Goal: Information Seeking & Learning: Learn about a topic

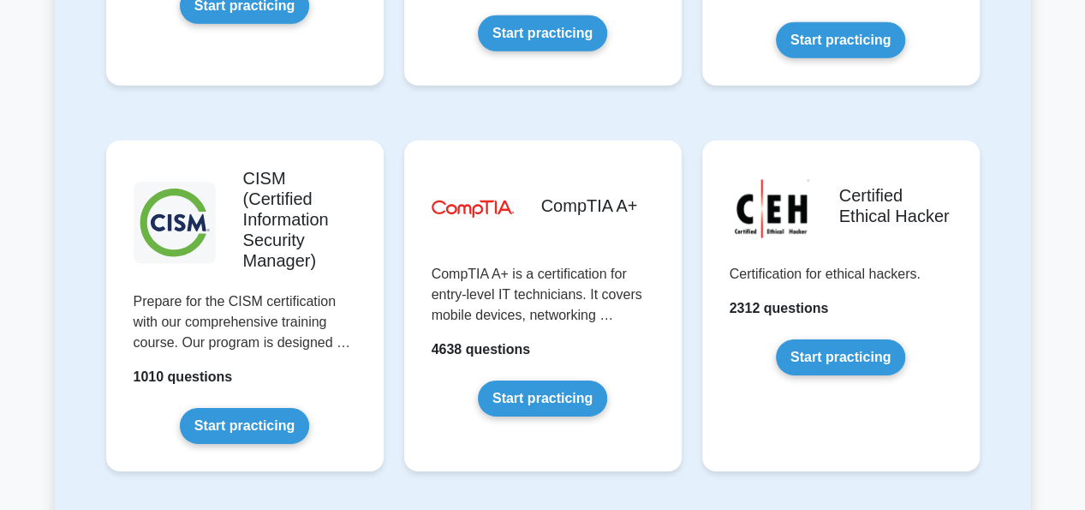
scroll to position [2510, 0]
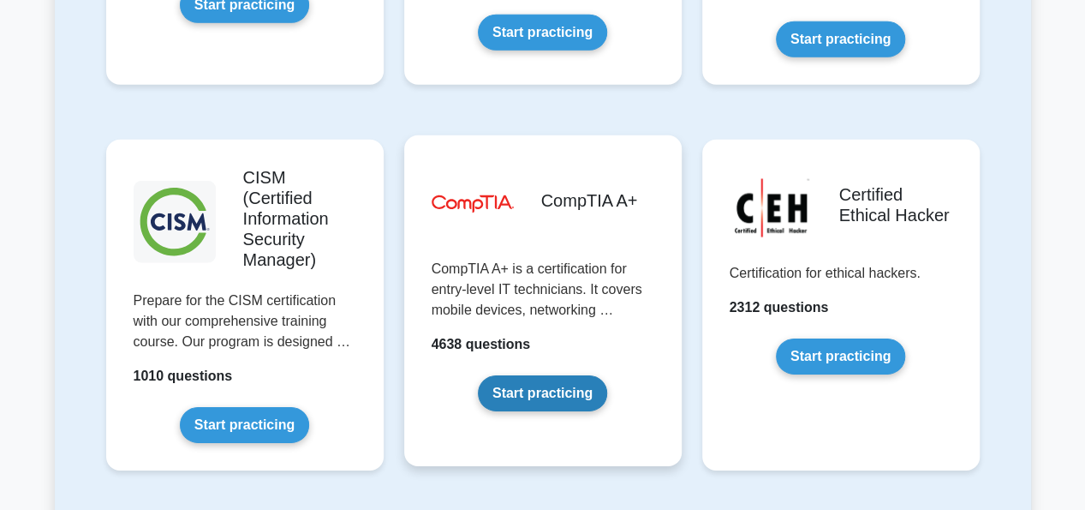
click at [558, 375] on link "Start practicing" at bounding box center [542, 393] width 129 height 36
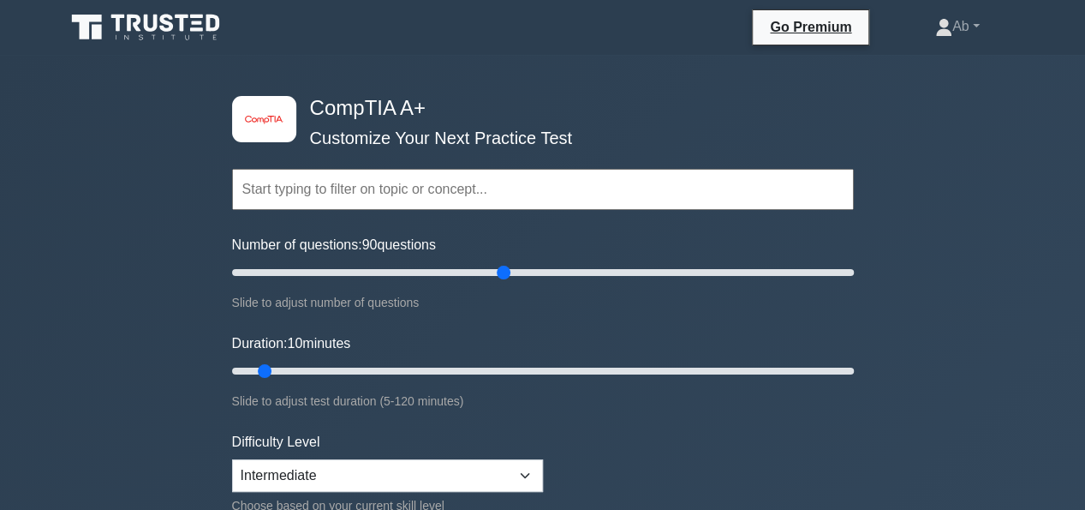
drag, startPoint x: 255, startPoint y: 263, endPoint x: 497, endPoint y: 265, distance: 241.5
type input "90"
click at [497, 265] on input "Number of questions: 90 questions" at bounding box center [543, 272] width 622 height 21
drag, startPoint x: 266, startPoint y: 370, endPoint x: 957, endPoint y: 278, distance: 696.5
type input "120"
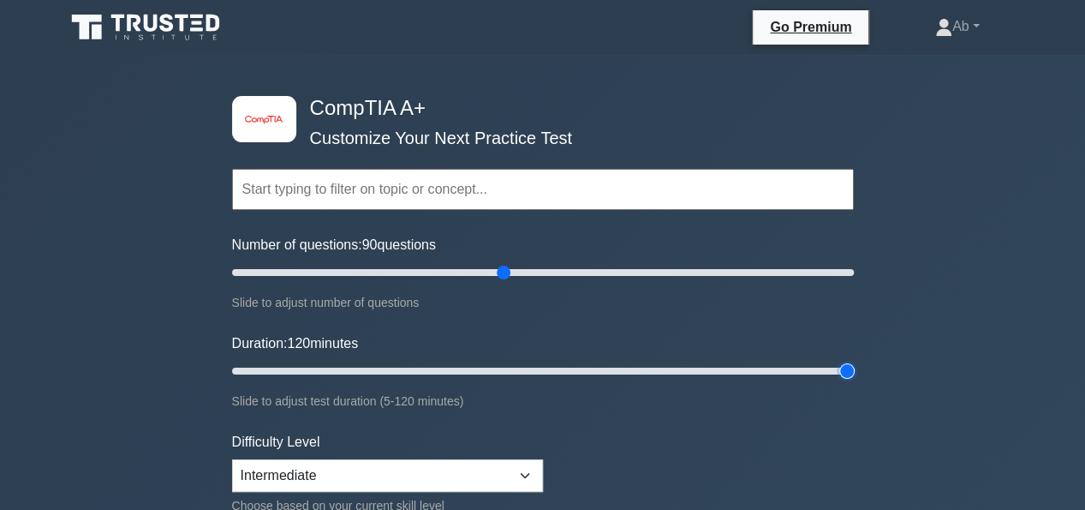
click at [854, 361] on input "Duration: 120 minutes" at bounding box center [543, 371] width 622 height 21
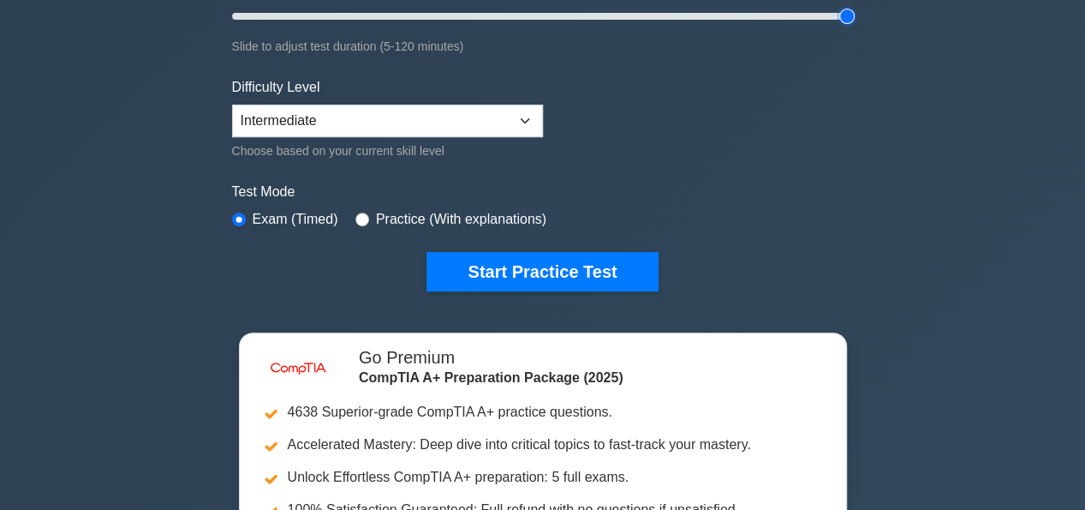
scroll to position [356, 0]
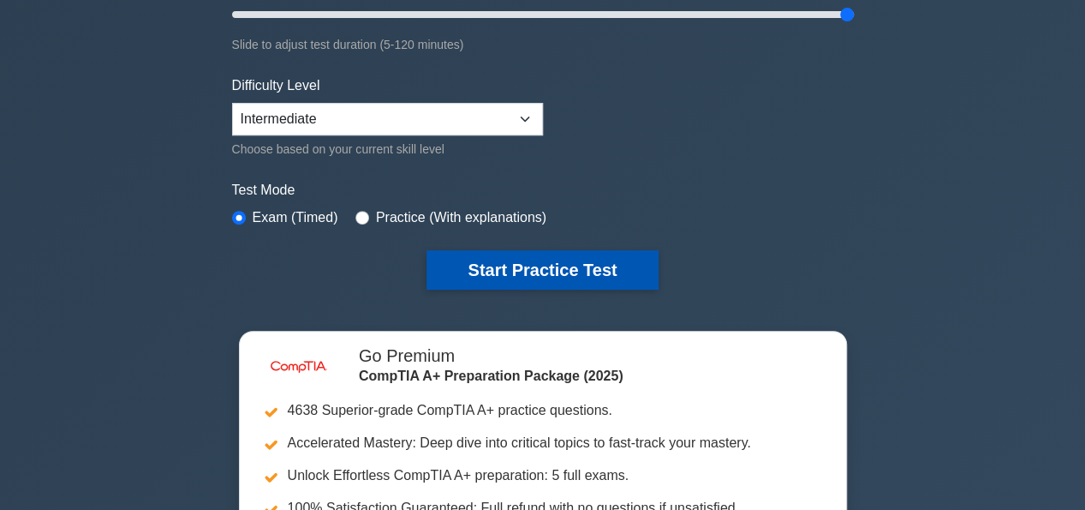
click at [498, 274] on button "Start Practice Test" at bounding box center [542, 269] width 231 height 39
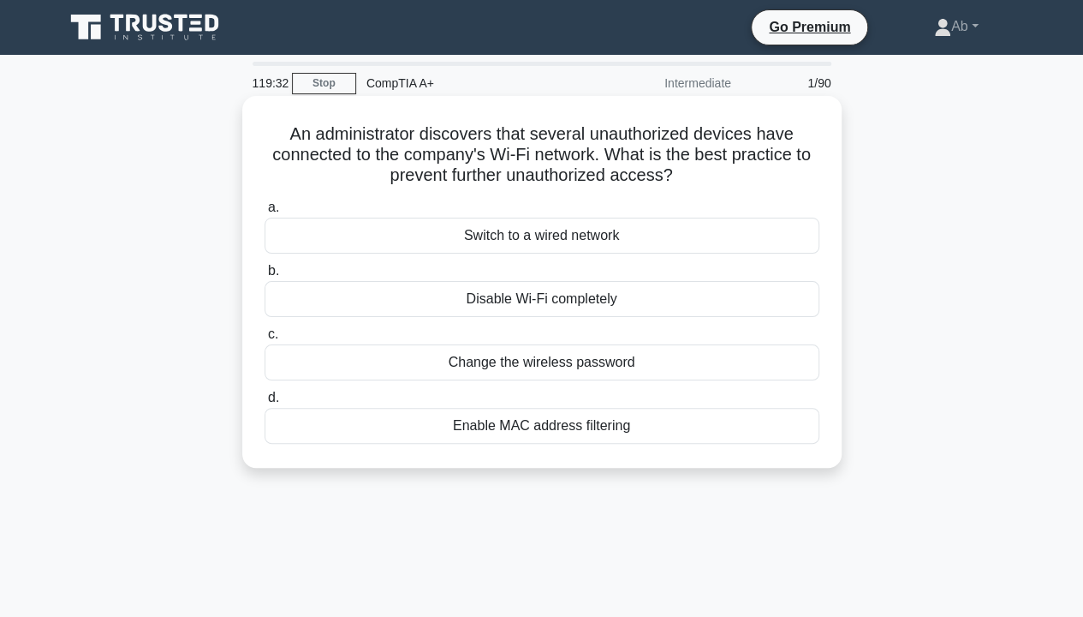
click at [508, 427] on div "Enable MAC address filtering" at bounding box center [542, 426] width 555 height 36
click at [265, 403] on input "d. Enable MAC address filtering" at bounding box center [265, 397] width 0 height 11
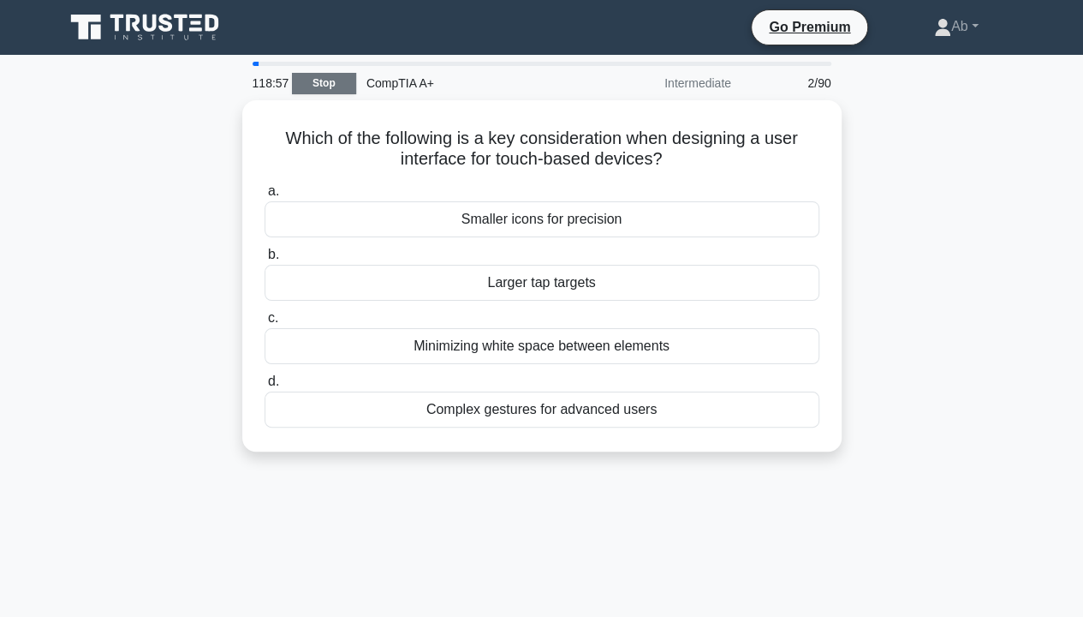
click at [312, 81] on link "Stop" at bounding box center [324, 83] width 64 height 21
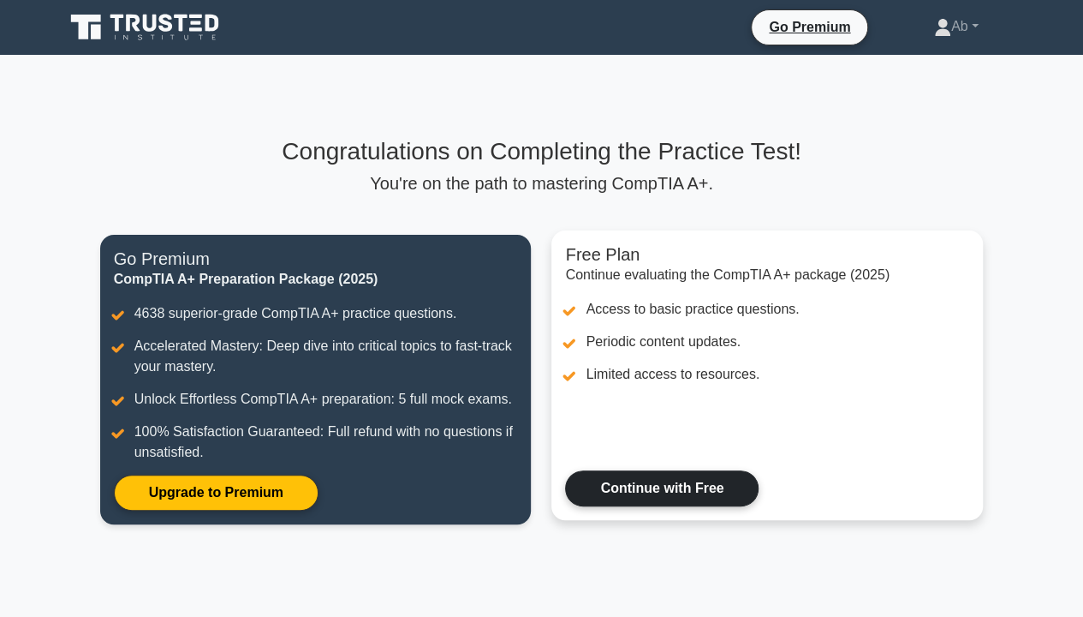
click at [634, 481] on link "Continue with Free" at bounding box center [662, 488] width 194 height 36
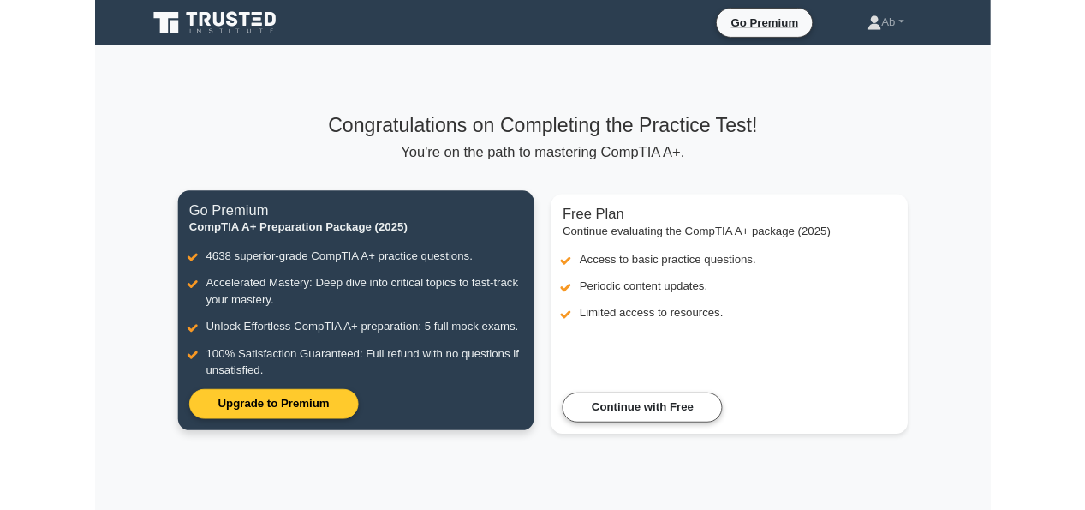
scroll to position [199, 0]
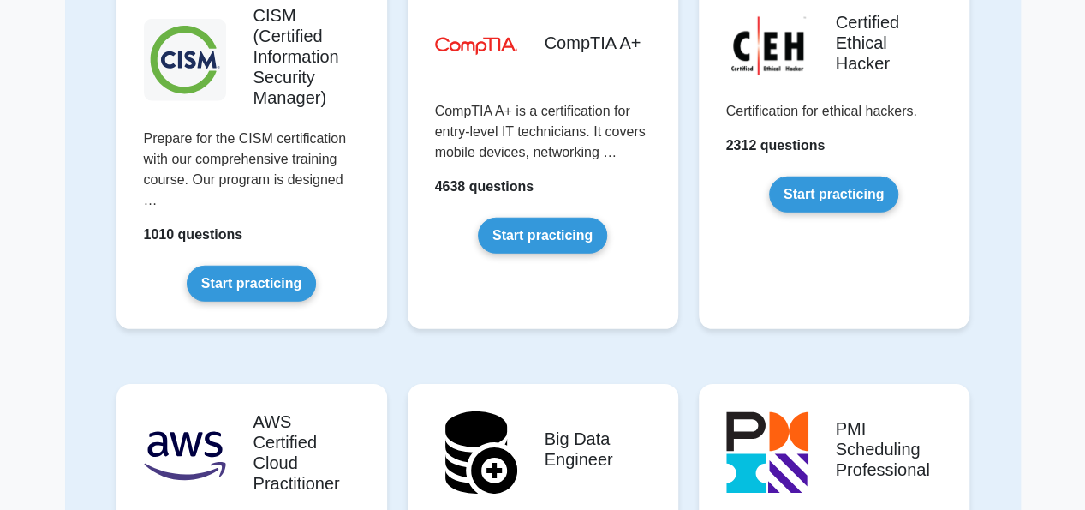
scroll to position [2440, 0]
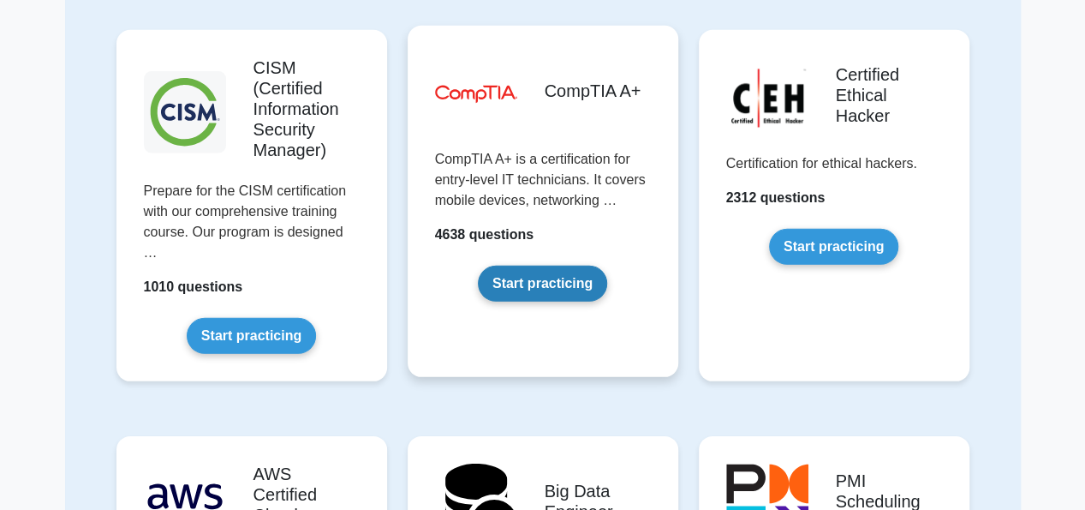
click at [532, 266] on link "Start practicing" at bounding box center [542, 284] width 129 height 36
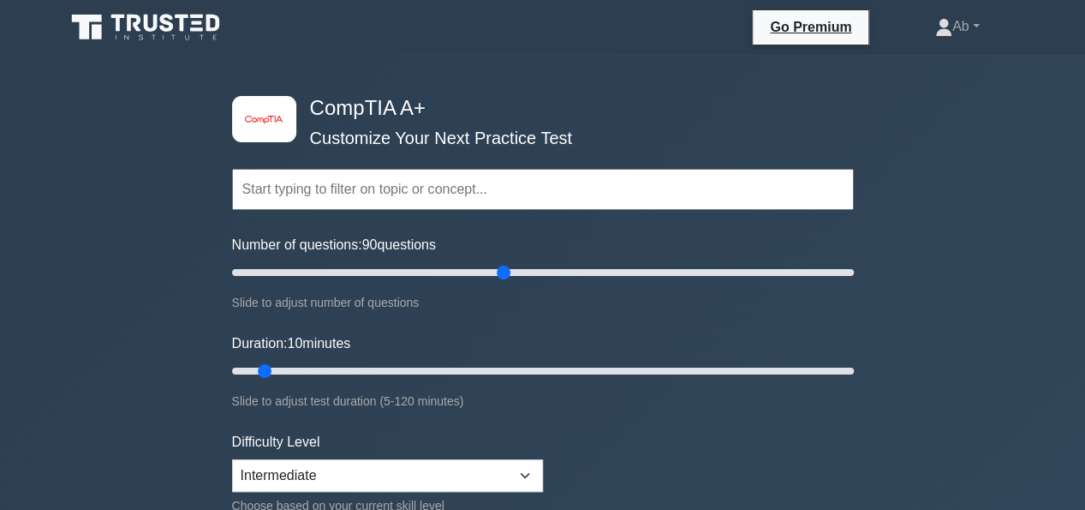
drag, startPoint x: 252, startPoint y: 275, endPoint x: 510, endPoint y: 281, distance: 258.7
type input "90"
click at [510, 281] on input "Number of questions: 90 questions" at bounding box center [543, 272] width 622 height 21
drag, startPoint x: 261, startPoint y: 371, endPoint x: 1096, endPoint y: 328, distance: 836.2
type input "120"
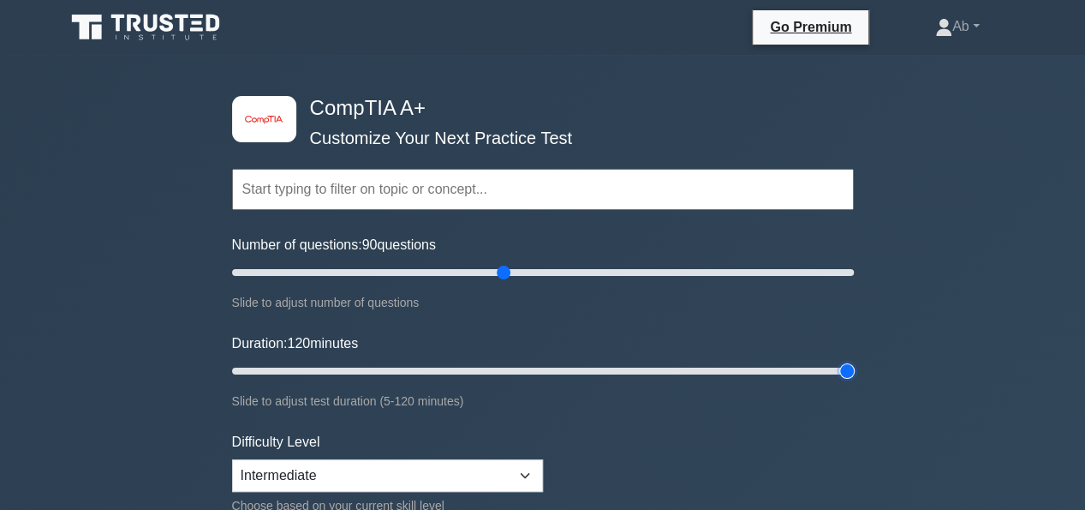
click at [854, 361] on input "Duration: 120 minutes" at bounding box center [543, 371] width 622 height 21
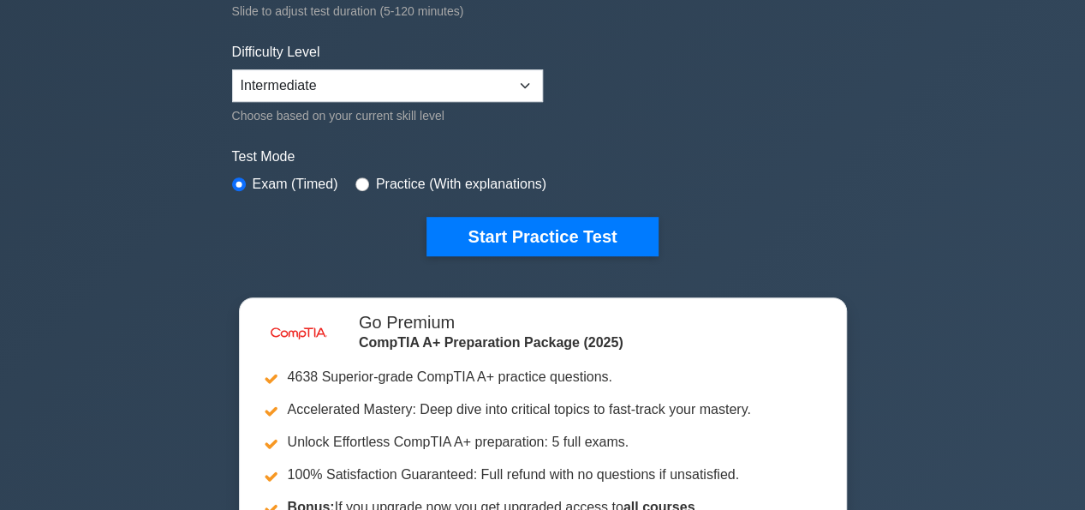
scroll to position [389, 0]
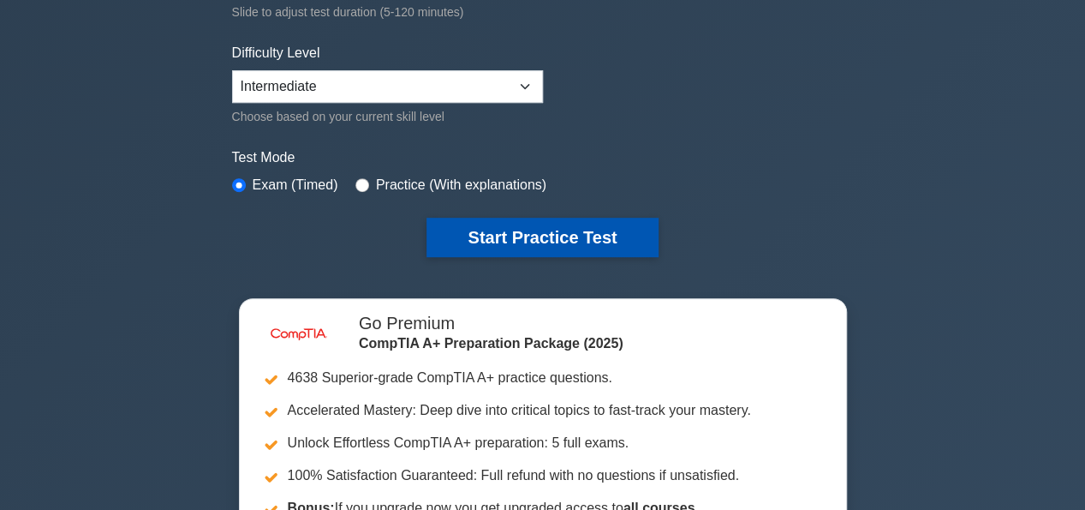
click at [502, 233] on button "Start Practice Test" at bounding box center [542, 237] width 231 height 39
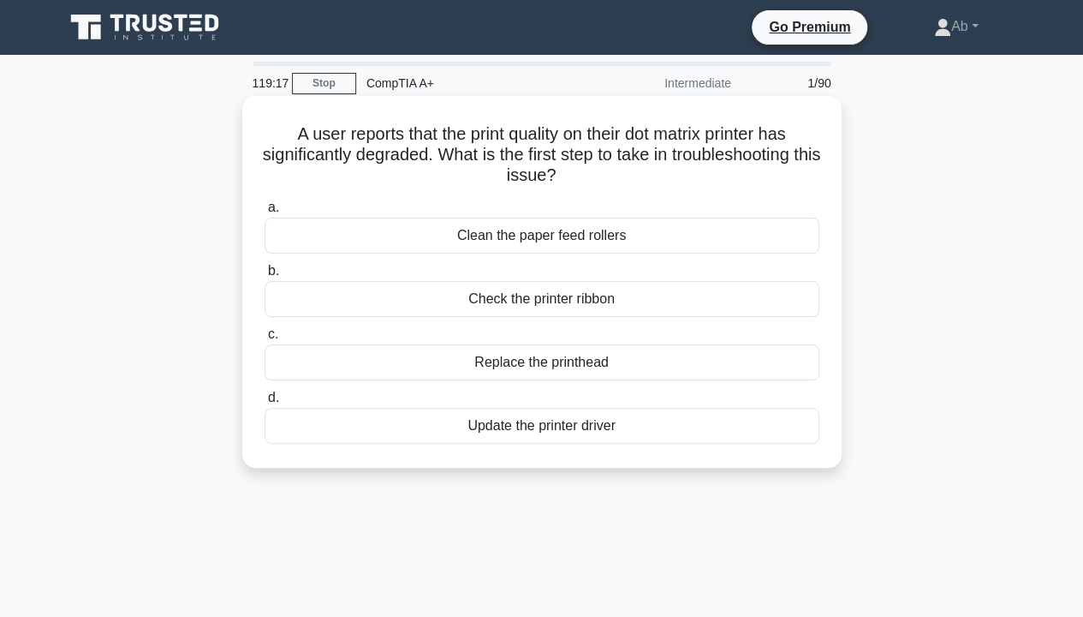
click at [500, 237] on div "Clean the paper feed rollers" at bounding box center [542, 236] width 555 height 36
click at [265, 213] on input "a. Clean the paper feed rollers" at bounding box center [265, 207] width 0 height 11
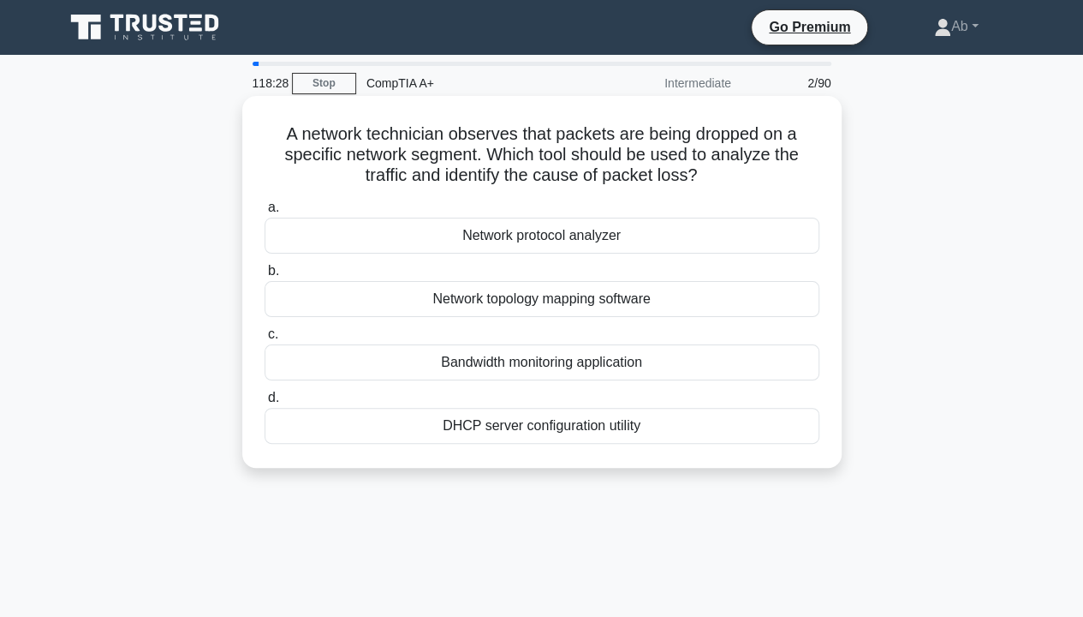
click at [548, 238] on div "Network protocol analyzer" at bounding box center [542, 236] width 555 height 36
click at [265, 213] on input "a. Network protocol analyzer" at bounding box center [265, 207] width 0 height 11
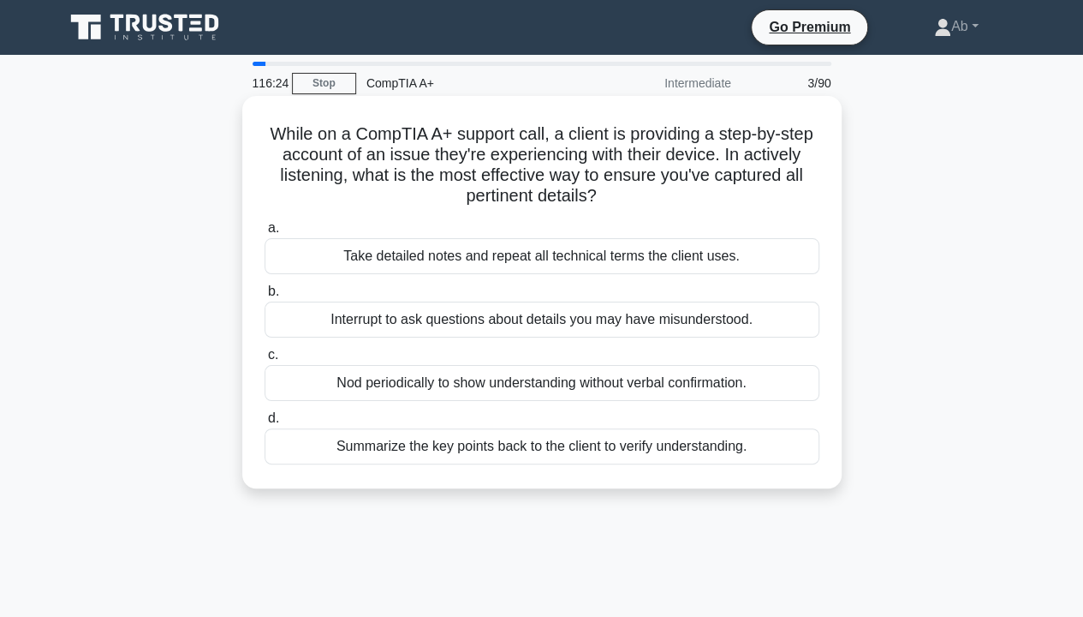
click at [577, 454] on div "Summarize the key points back to the client to verify understanding." at bounding box center [542, 446] width 555 height 36
click at [265, 424] on input "d. Summarize the key points back to the client to verify understanding." at bounding box center [265, 418] width 0 height 11
